Goal: Navigation & Orientation: Understand site structure

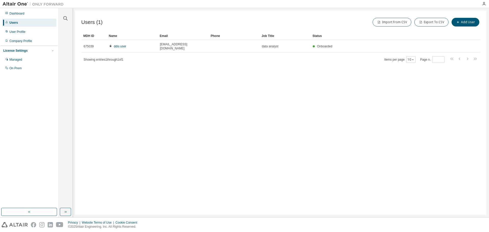
click at [107, 58] on span "Showing entries 1 through 1 of 1" at bounding box center [104, 60] width 40 height 4
click at [26, 60] on div "Managed" at bounding box center [29, 60] width 54 height 8
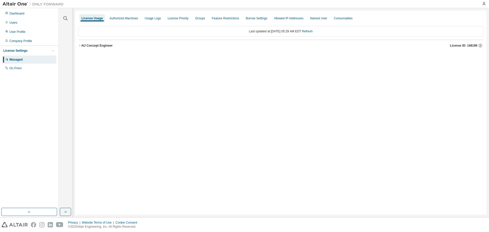
click at [81, 44] on icon "button" at bounding box center [79, 45] width 3 height 3
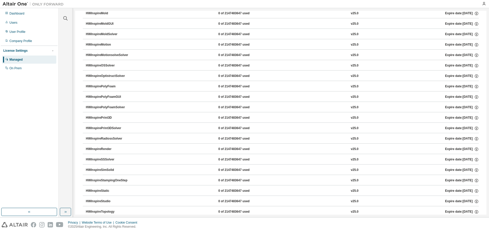
scroll to position [764, 0]
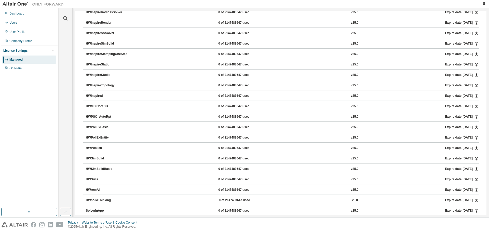
click at [104, 170] on div "HWSimSolidBasic" at bounding box center [109, 169] width 46 height 5
click at [57, 166] on div "Dashboard Users User Profile Company Profile License Settings Managed On Prem" at bounding box center [29, 108] width 57 height 198
click at [92, 157] on div "HWSimSolid" at bounding box center [109, 158] width 46 height 5
click at [89, 157] on div "HWSimSolid" at bounding box center [109, 158] width 46 height 5
click at [96, 160] on div "HWSimSolid" at bounding box center [109, 158] width 46 height 5
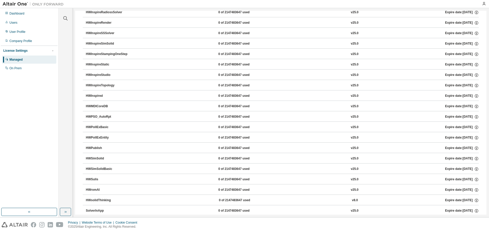
click at [96, 159] on div "HWSimSolid" at bounding box center [109, 158] width 46 height 5
drag, startPoint x: 97, startPoint y: 157, endPoint x: 107, endPoint y: 163, distance: 11.5
click at [107, 163] on button "HWSimSolid 0 of 2147483647 used v25.0 Expire date: [DATE]" at bounding box center [282, 158] width 393 height 11
click at [19, 66] on div "On Prem" at bounding box center [29, 68] width 54 height 8
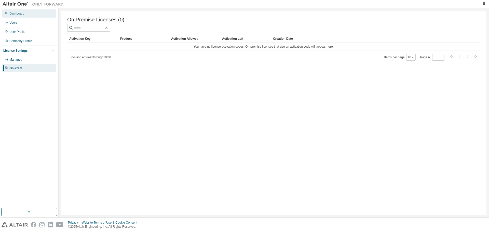
click at [17, 12] on div "Dashboard" at bounding box center [16, 13] width 15 height 4
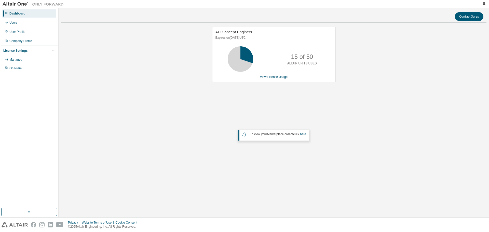
click at [361, 50] on div "AU Concept Engineer Expires on [DATE] UTC 15 of 50 ALTAIR UNITS USED View Licen…" at bounding box center [273, 102] width 425 height 151
click at [246, 26] on div "Contact Sales AU Concept Engineer Expires on [DATE] UTC 0 of 50 ALTAIR UNITS US…" at bounding box center [273, 113] width 425 height 204
drag, startPoint x: 194, startPoint y: 46, endPoint x: 182, endPoint y: 50, distance: 13.2
click at [193, 46] on div "AU Concept Engineer Expires on [DATE] UTC 0 of 50 ALTAIR UNITS USED View Licens…" at bounding box center [273, 102] width 425 height 151
click at [224, 72] on div "0 of 50 ALTAIR UNITS USED" at bounding box center [273, 58] width 123 height 25
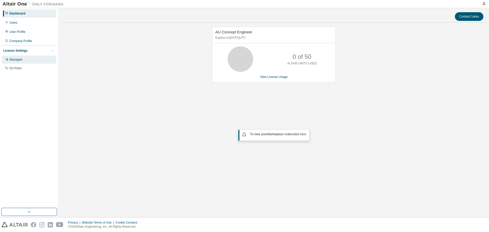
click at [21, 62] on div "Managed" at bounding box center [29, 60] width 54 height 8
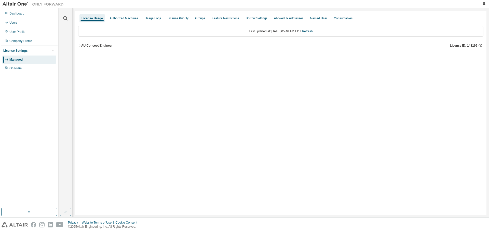
click at [190, 112] on div "License Usage Authorized Machines Usage Logs License Priority Groups Feature Re…" at bounding box center [280, 113] width 411 height 204
click at [132, 19] on div "Authorized Machines" at bounding box center [124, 18] width 29 height 4
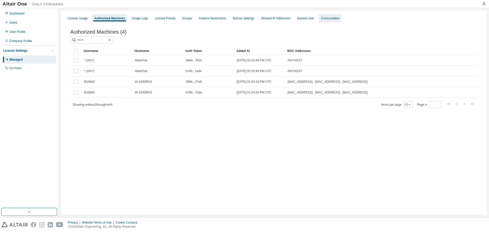
click at [339, 21] on div "Consumables" at bounding box center [330, 18] width 23 height 8
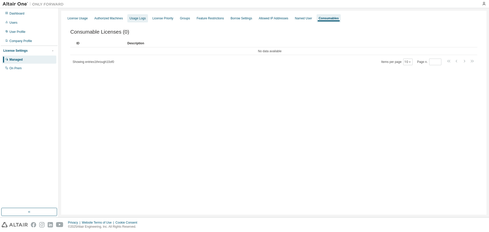
click at [144, 19] on div "Usage Logs" at bounding box center [137, 18] width 16 height 4
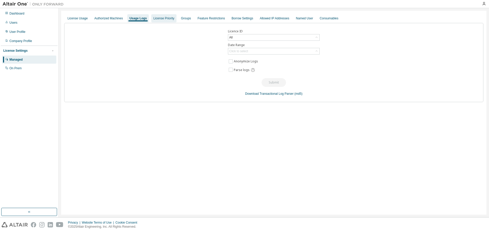
click at [167, 20] on div "License Priority" at bounding box center [163, 18] width 21 height 4
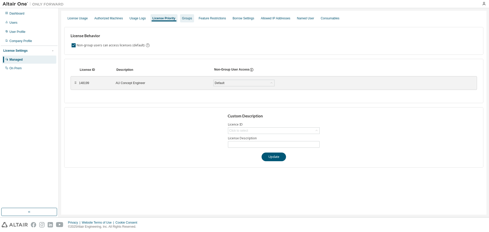
click at [188, 18] on div "Groups" at bounding box center [187, 18] width 10 height 4
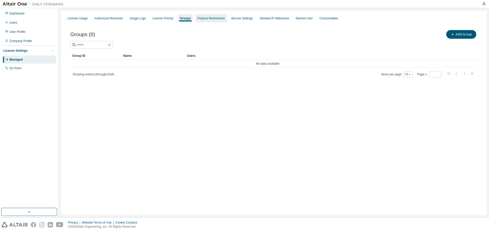
click at [224, 19] on div "Feature Restrictions" at bounding box center [210, 18] width 27 height 4
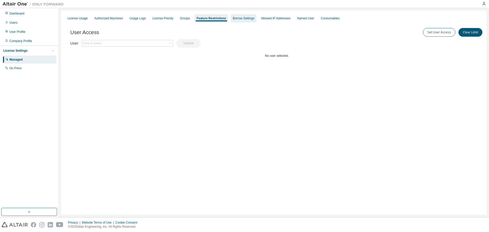
click at [249, 21] on div "Borrow Settings" at bounding box center [244, 18] width 26 height 8
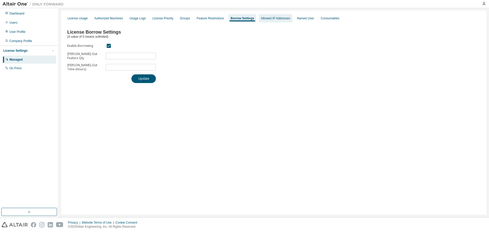
click at [285, 19] on div "Allowed IP Addresses" at bounding box center [276, 18] width 30 height 4
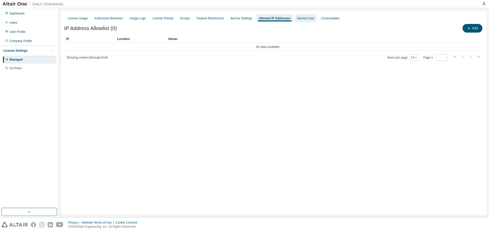
click at [314, 17] on div "Named User" at bounding box center [305, 18] width 17 height 4
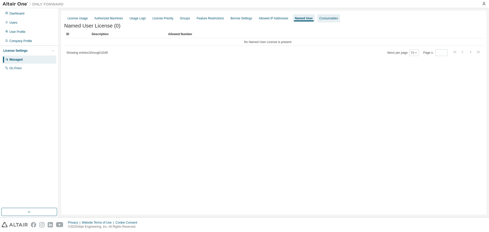
click at [335, 17] on div "Consumables" at bounding box center [328, 18] width 19 height 4
